Goal: Understand process/instructions

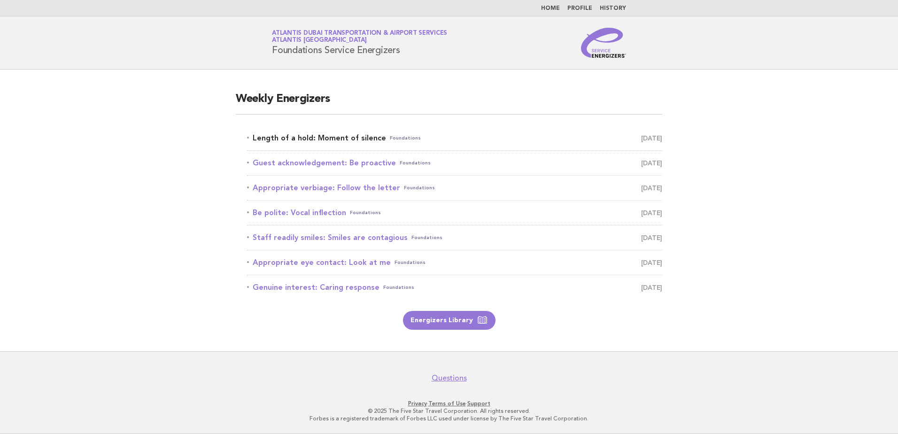
click at [305, 137] on link "Length of a hold: Moment of silence Foundations August 21" at bounding box center [454, 137] width 415 height 13
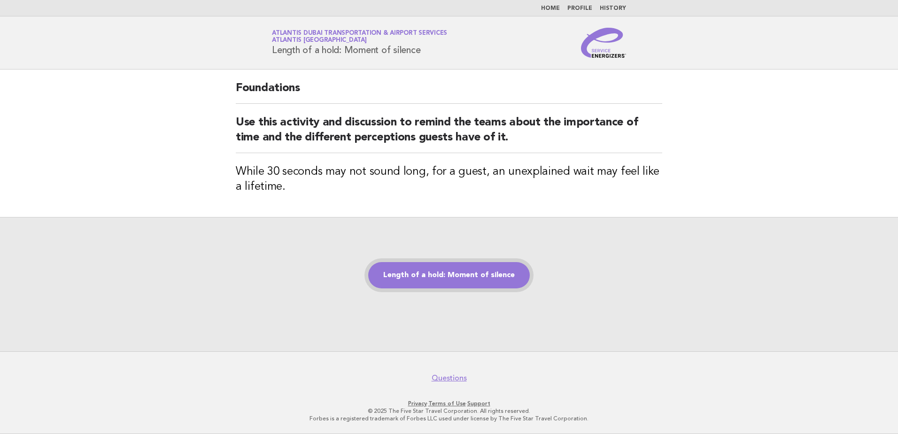
click at [428, 274] on link "Length of a hold: Moment of silence" at bounding box center [449, 275] width 162 height 26
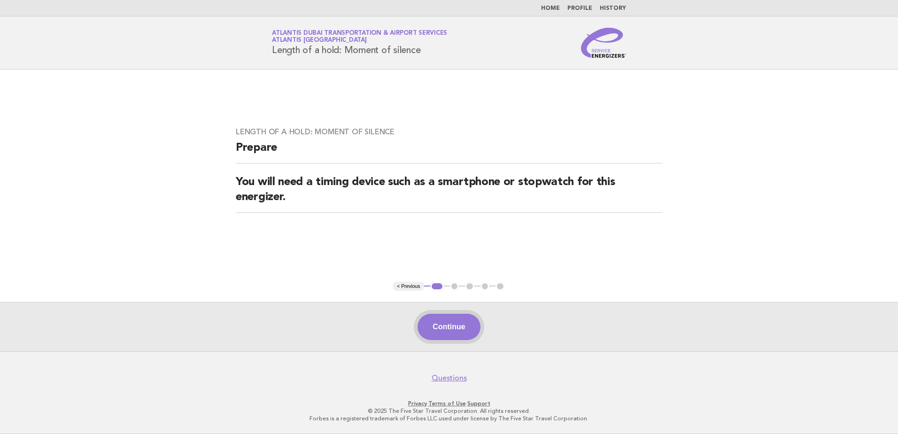
click at [448, 327] on button "Continue" at bounding box center [448, 327] width 62 height 26
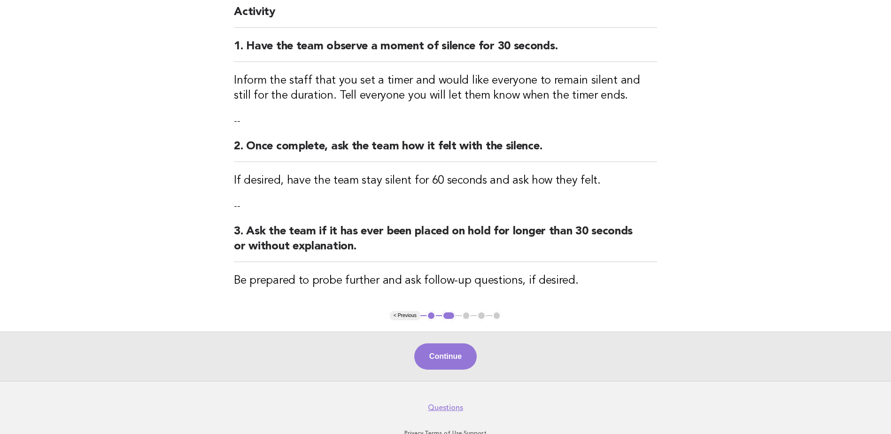
scroll to position [118, 0]
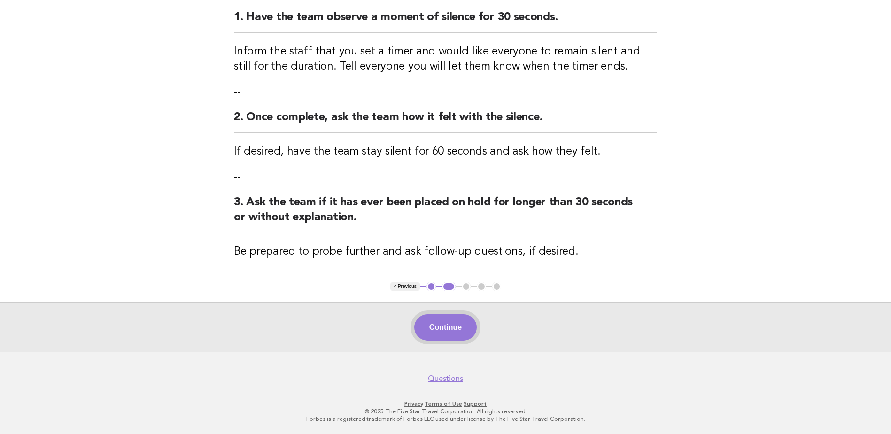
click at [442, 332] on button "Continue" at bounding box center [445, 327] width 62 height 26
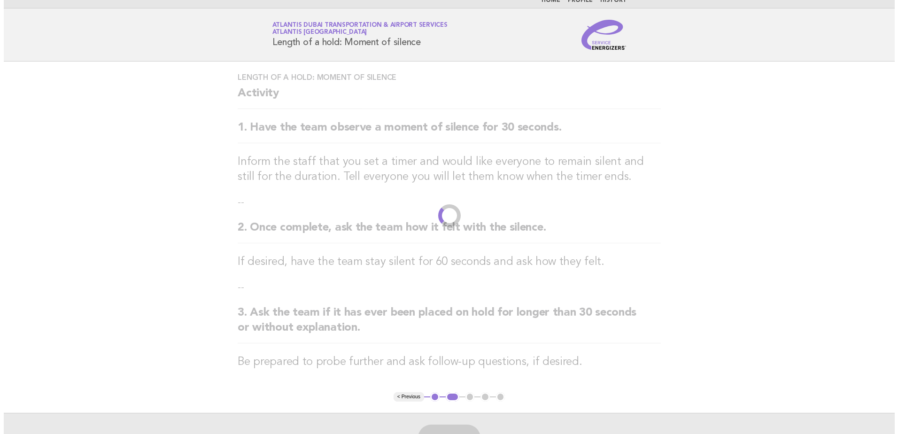
scroll to position [0, 0]
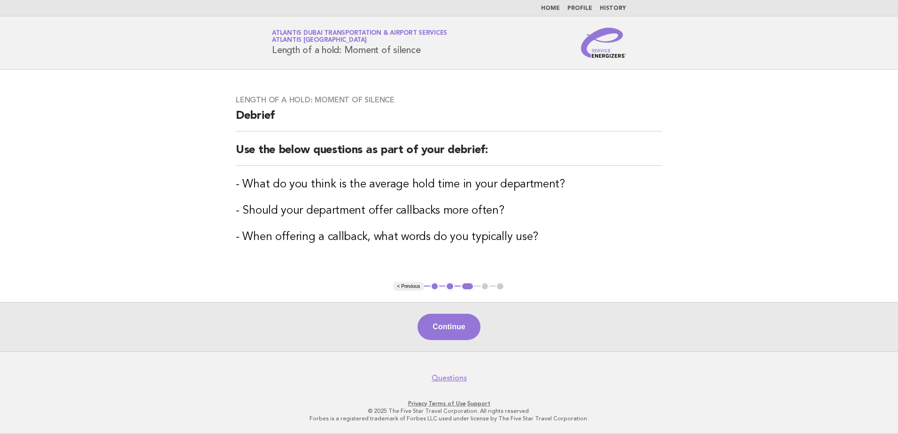
drag, startPoint x: 273, startPoint y: 53, endPoint x: 424, endPoint y: 52, distance: 151.2
click at [424, 52] on h1 "Service Energizers Atlantis Dubai Transportation & Airport Services Atlantis Du…" at bounding box center [359, 43] width 175 height 24
copy h1 "Length of a hold: Moment of silence"
